Goal: Task Accomplishment & Management: Complete application form

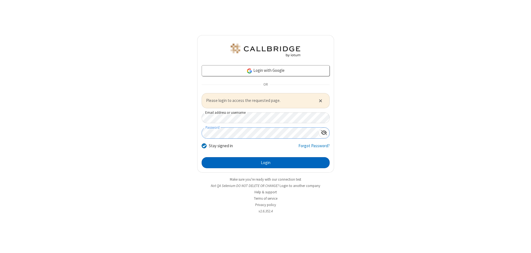
click at [266, 163] on button "Login" at bounding box center [266, 162] width 128 height 11
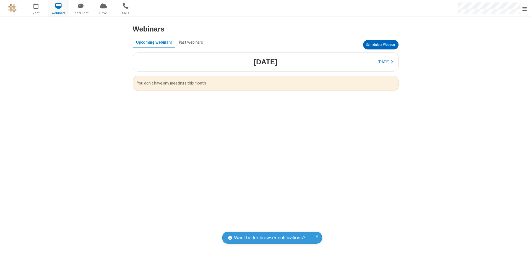
click at [381, 45] on button "Schedule a Webinar" at bounding box center [380, 44] width 35 height 9
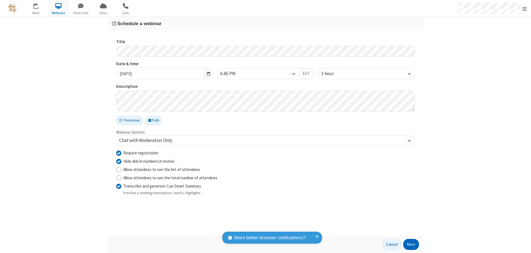
click at [411, 245] on button "Next" at bounding box center [411, 244] width 16 height 11
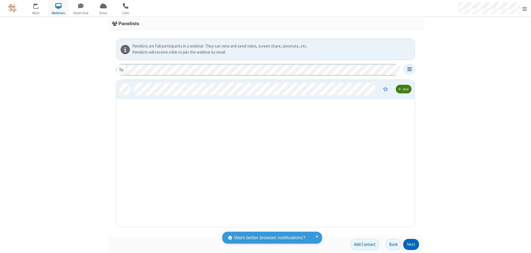
click at [411, 245] on button "Next" at bounding box center [411, 244] width 16 height 11
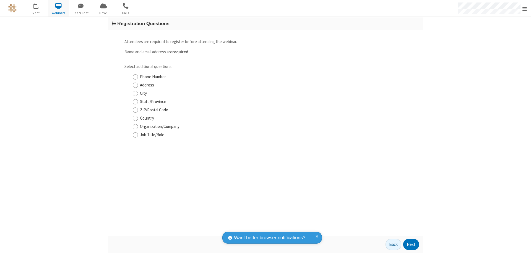
click at [135, 77] on input "Phone Number" at bounding box center [135, 77] width 5 height 6
checkbox input "true"
click at [411, 245] on button "Next" at bounding box center [411, 244] width 16 height 11
